Goal: Find specific page/section: Find specific page/section

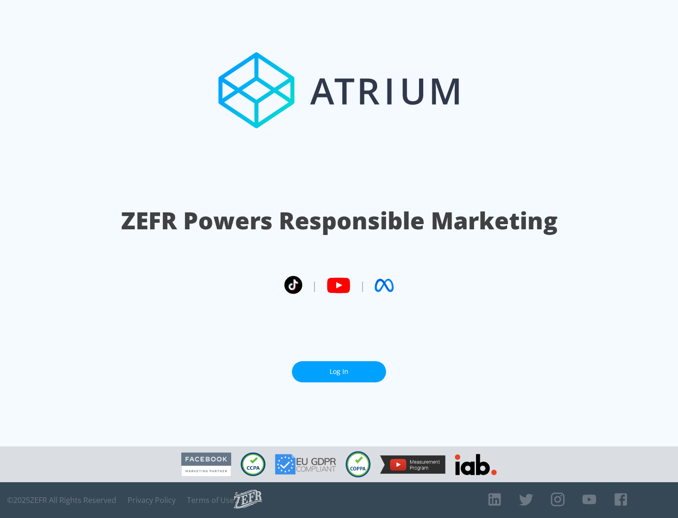
click at [339, 372] on link "Log In" at bounding box center [339, 371] width 94 height 21
